Goal: Transaction & Acquisition: Purchase product/service

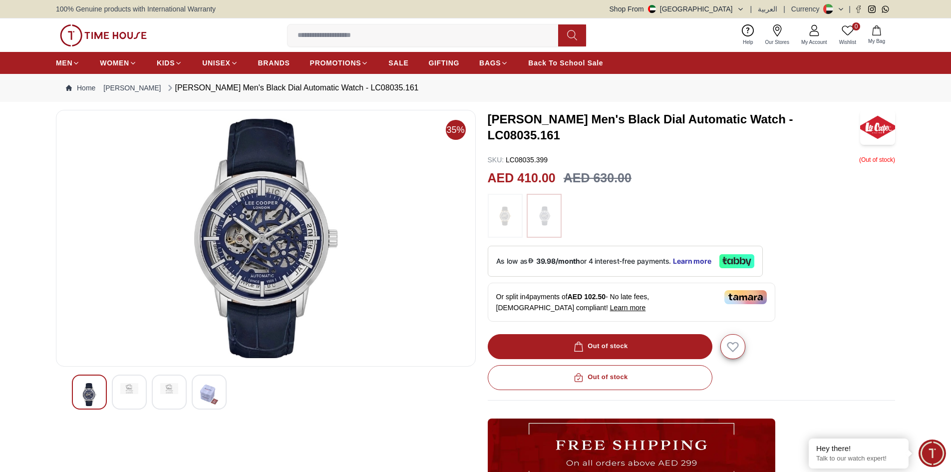
click at [274, 272] on img at bounding box center [265, 238] width 403 height 240
click at [145, 386] on div at bounding box center [129, 391] width 35 height 35
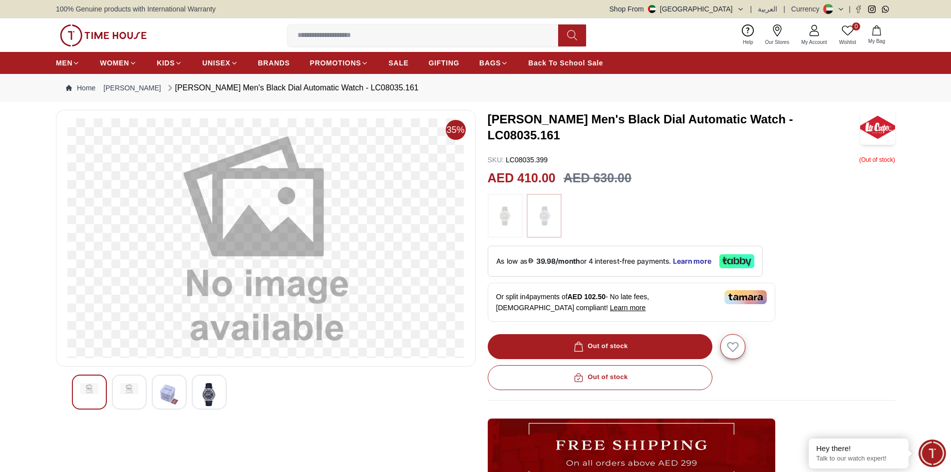
click at [167, 399] on img at bounding box center [169, 394] width 18 height 23
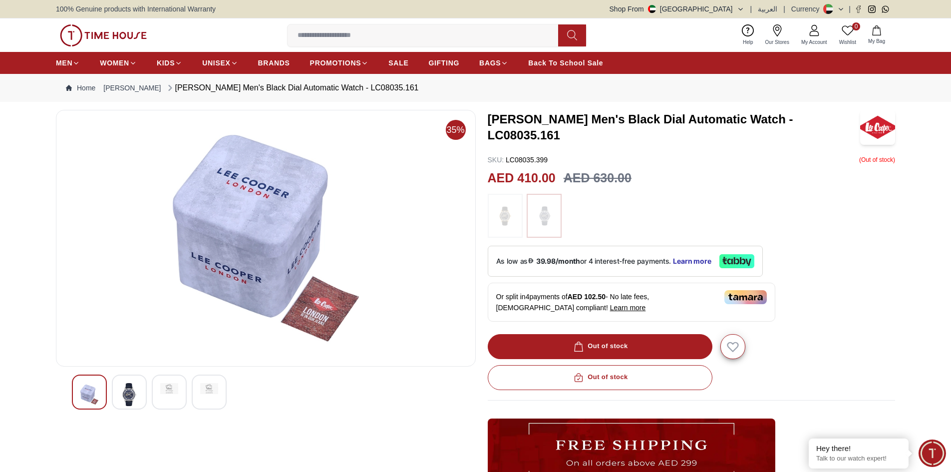
click at [206, 396] on div at bounding box center [209, 391] width 35 height 35
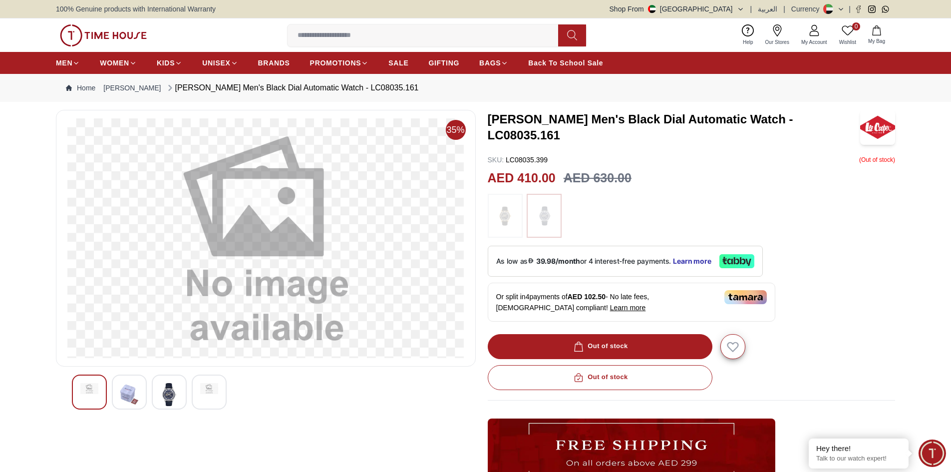
click at [98, 395] on div at bounding box center [89, 391] width 35 height 35
drag, startPoint x: 490, startPoint y: 129, endPoint x: 752, endPoint y: 128, distance: 262.1
click at [752, 128] on h3 "[PERSON_NAME] Men's Black Dial Automatic Watch - LC08035.161" at bounding box center [674, 127] width 373 height 32
click at [165, 402] on img at bounding box center [169, 394] width 18 height 23
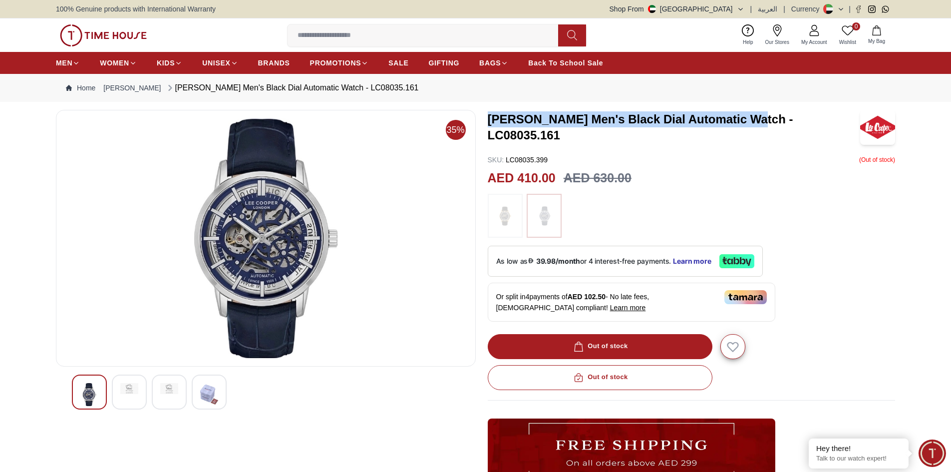
click at [104, 398] on div at bounding box center [89, 391] width 35 height 35
